Goal: Find specific page/section: Find specific page/section

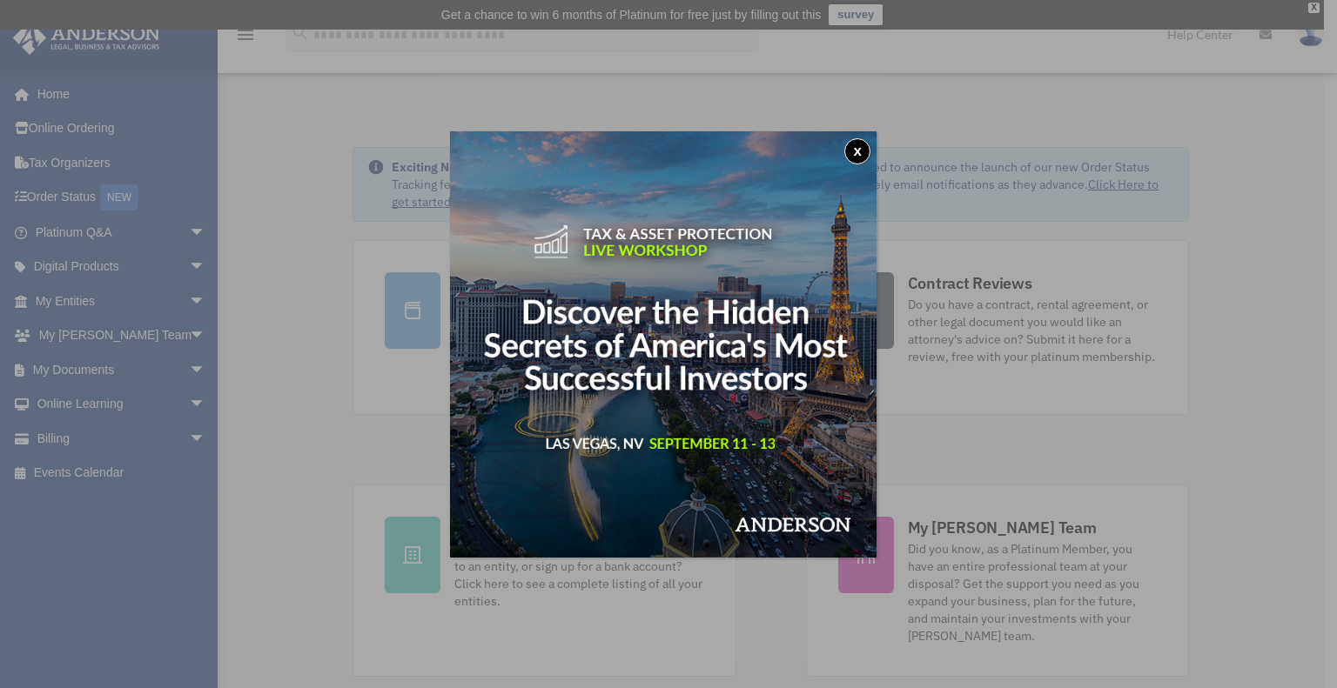
click at [870, 149] on button "x" at bounding box center [857, 151] width 26 height 26
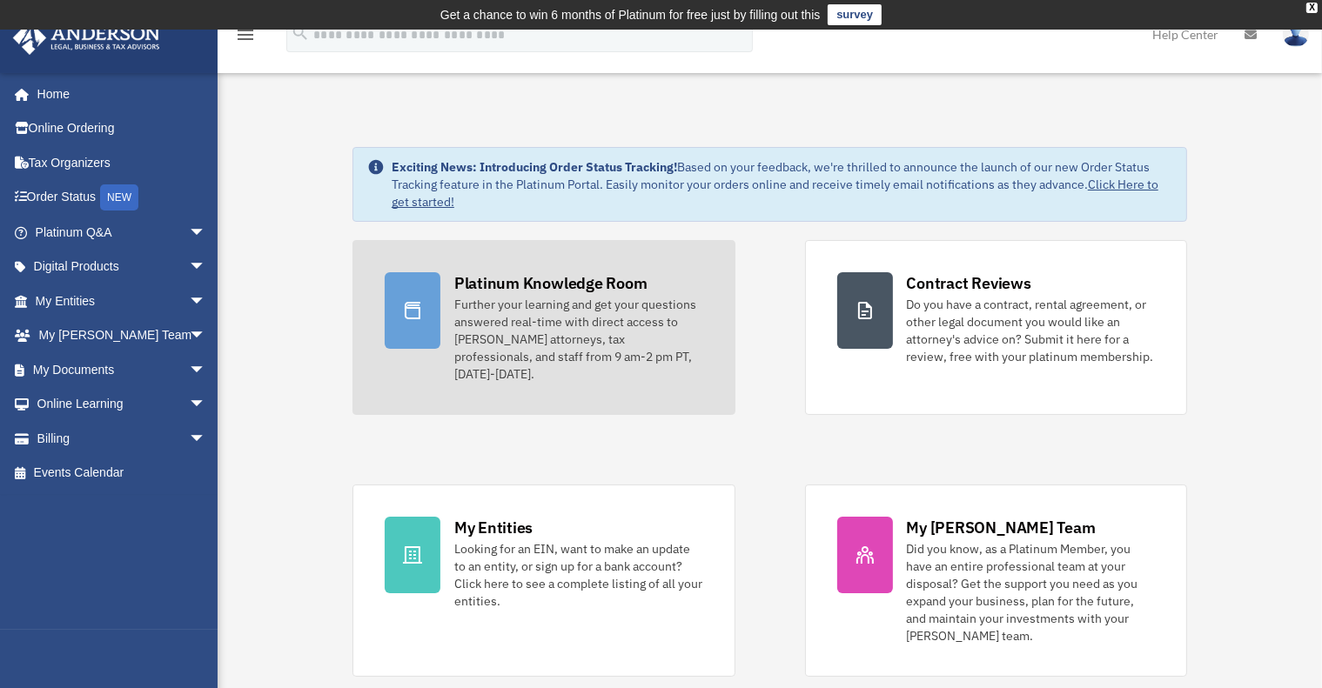
click at [482, 293] on div "Platinum Knowledge Room" at bounding box center [550, 283] width 193 height 22
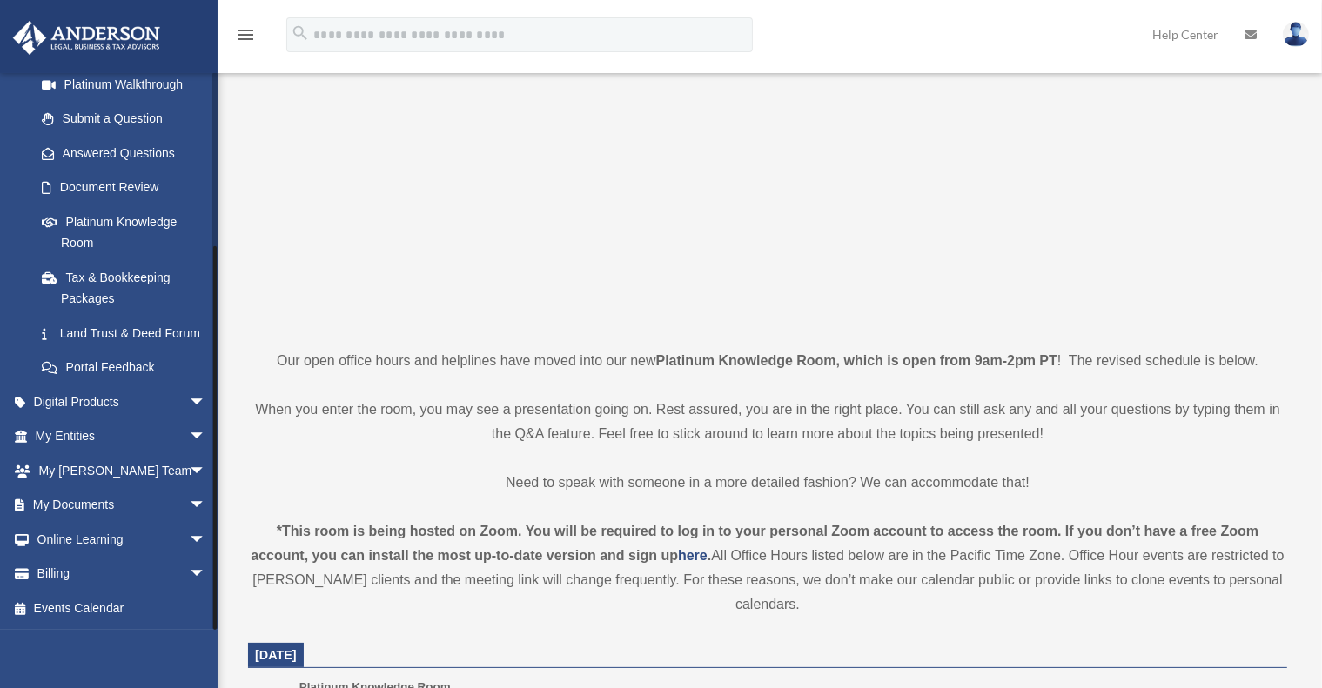
scroll to position [174, 0]
click at [189, 572] on span "arrow_drop_down" at bounding box center [206, 575] width 35 height 36
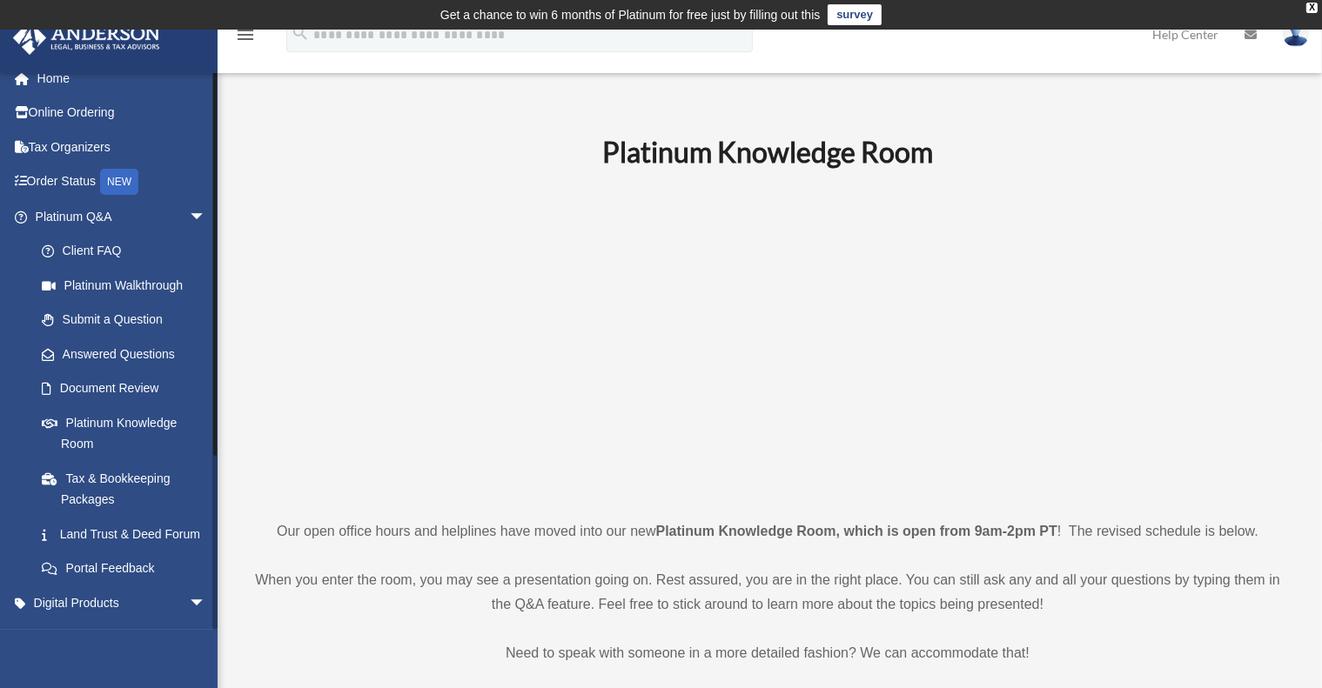
scroll to position [0, 0]
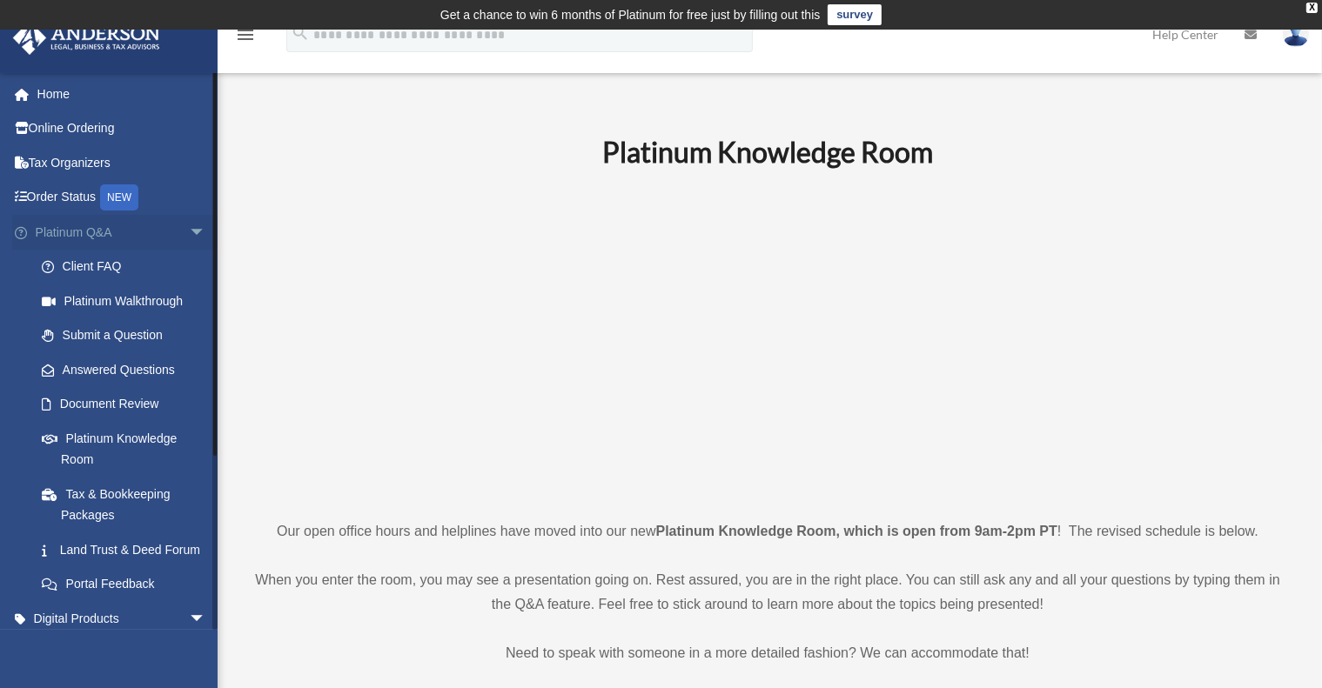
click at [189, 229] on span "arrow_drop_down" at bounding box center [206, 233] width 35 height 36
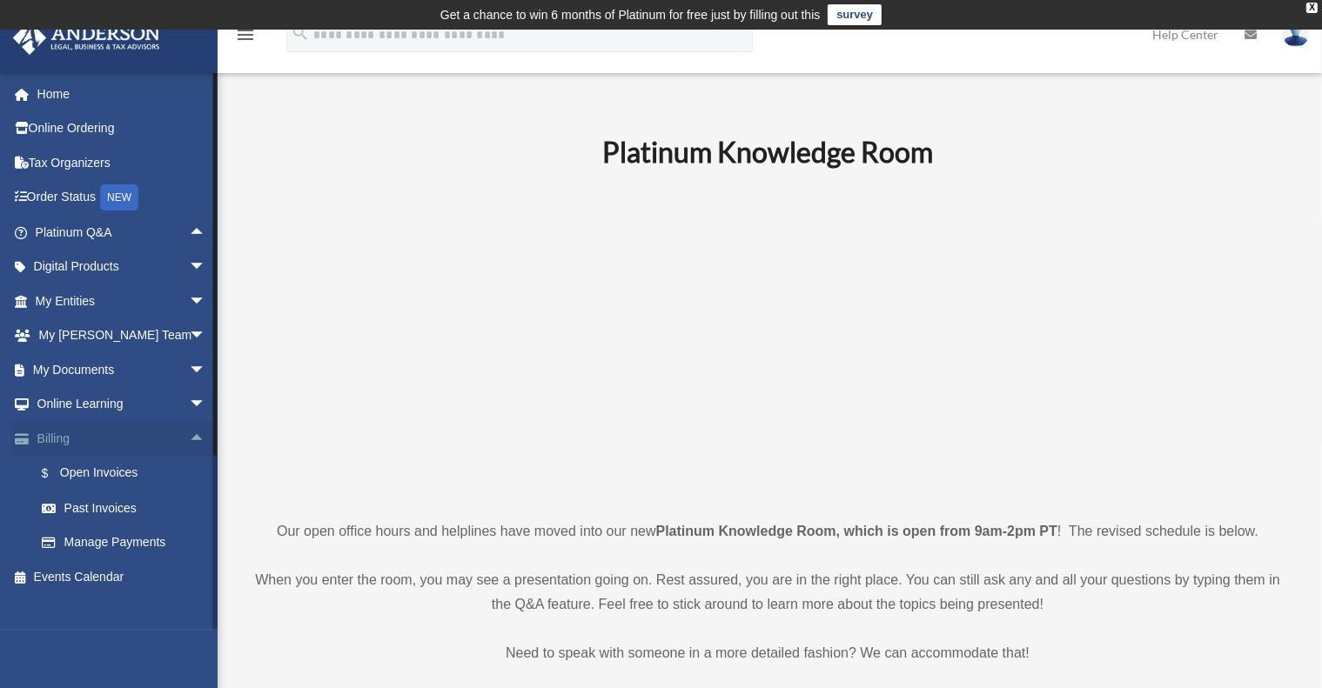
click at [189, 439] on span "arrow_drop_up" at bounding box center [206, 439] width 35 height 36
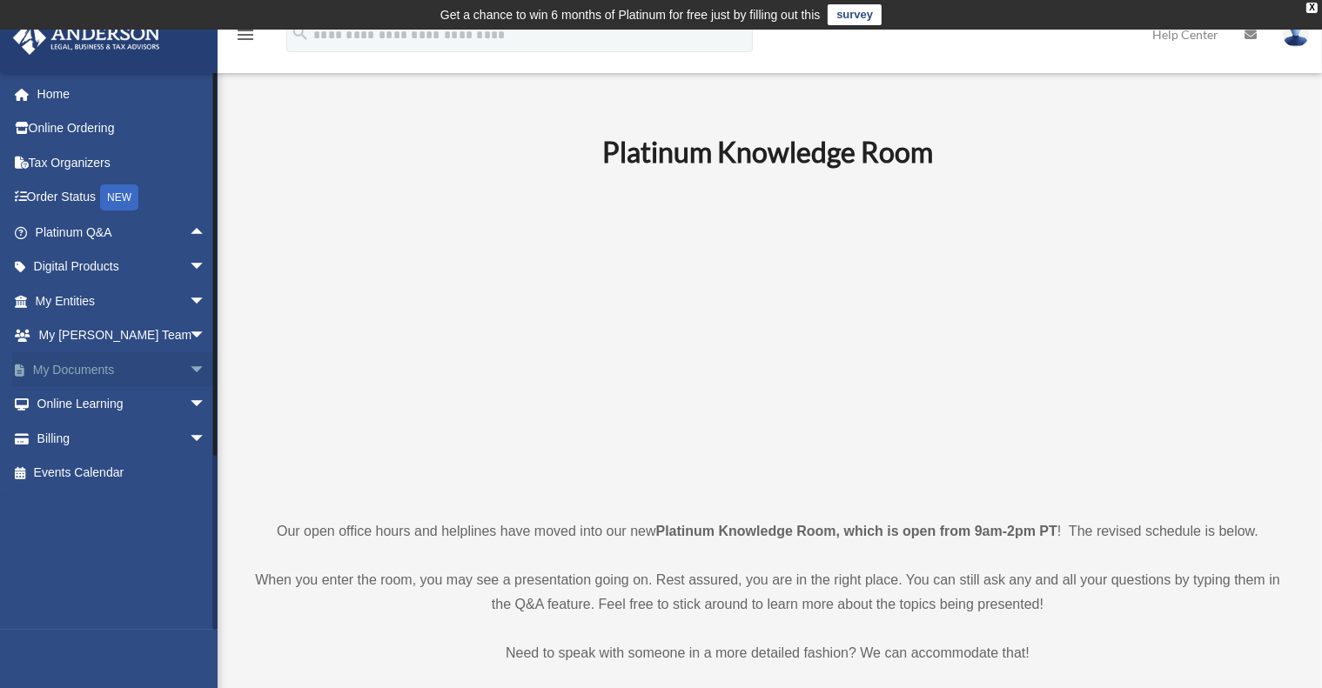
click at [189, 368] on span "arrow_drop_down" at bounding box center [206, 370] width 35 height 36
